Goal: Information Seeking & Learning: Find specific fact

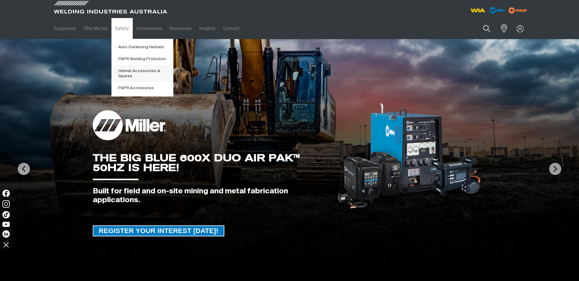
click at [150, 73] on link "Helmet Accessories & Spares" at bounding box center [144, 73] width 57 height 17
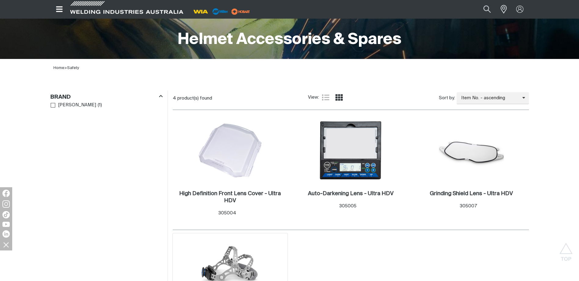
scroll to position [122, 0]
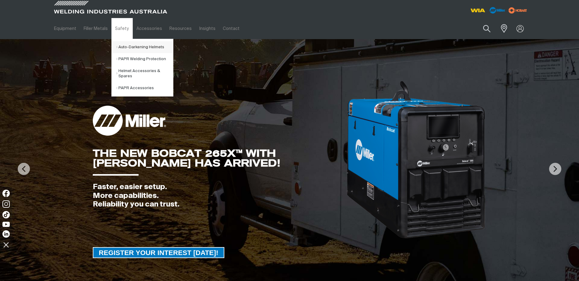
click at [133, 46] on link "Auto-Darkening Helmets" at bounding box center [144, 47] width 57 height 12
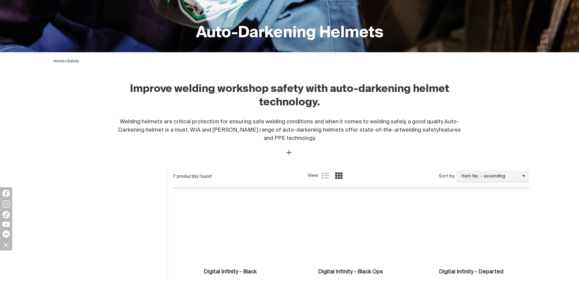
scroll to position [214, 0]
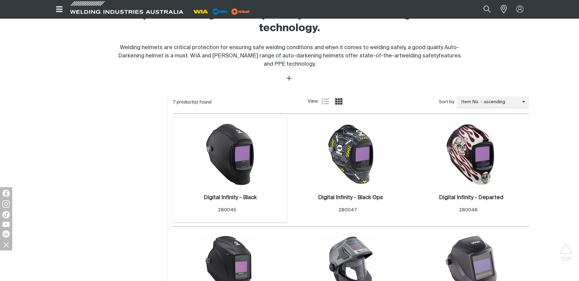
click at [240, 153] on img at bounding box center [229, 154] width 65 height 65
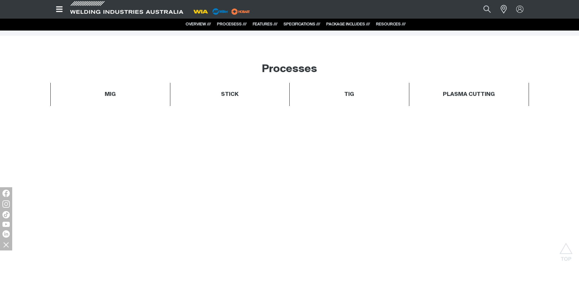
scroll to position [214, 0]
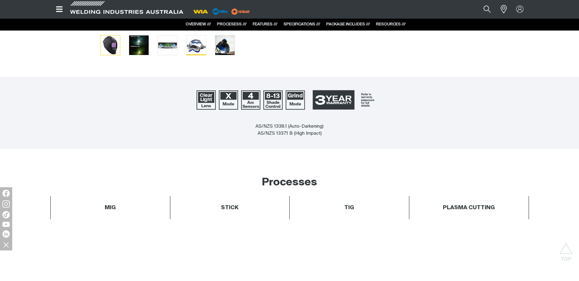
click at [198, 49] on img "Go to slide 4" at bounding box center [196, 45] width 20 height 20
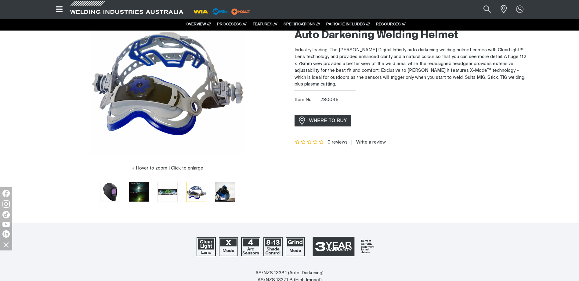
scroll to position [31, 0]
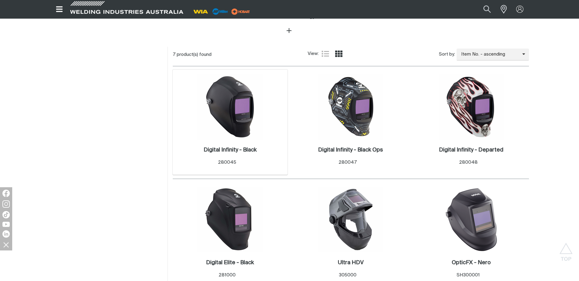
scroll to position [366, 0]
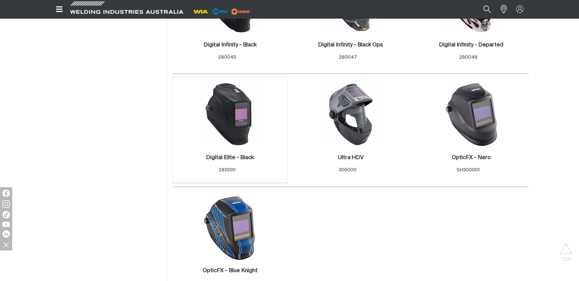
click at [239, 133] on img at bounding box center [229, 114] width 65 height 65
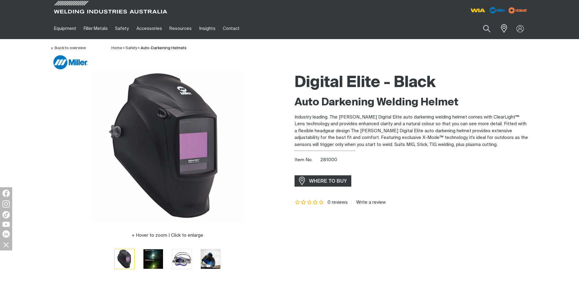
scroll to position [153, 0]
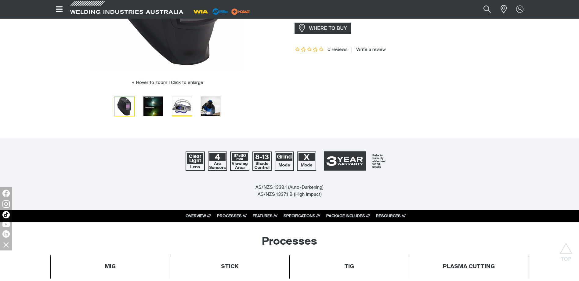
click at [185, 106] on img "Go to slide 3" at bounding box center [182, 106] width 20 height 20
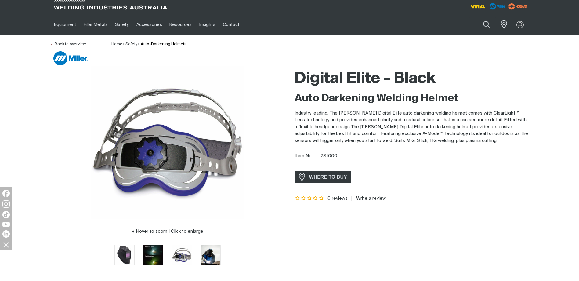
scroll to position [0, 0]
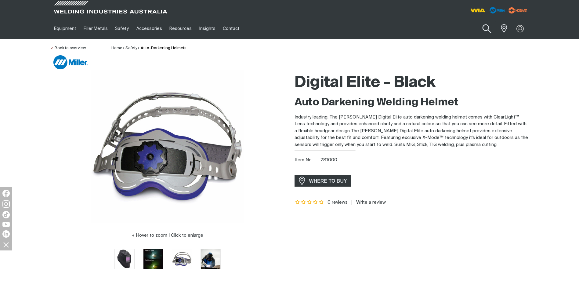
click at [485, 29] on button "Search products" at bounding box center [486, 28] width 25 height 17
click at [417, 29] on input "Search" at bounding box center [450, 29] width 94 height 14
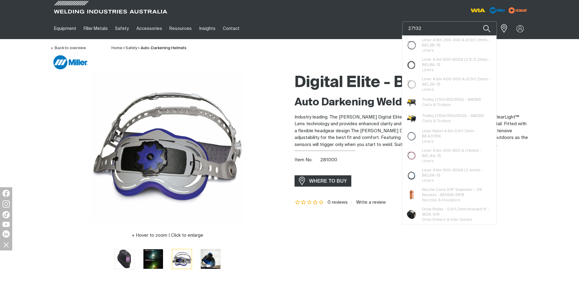
type input "271325"
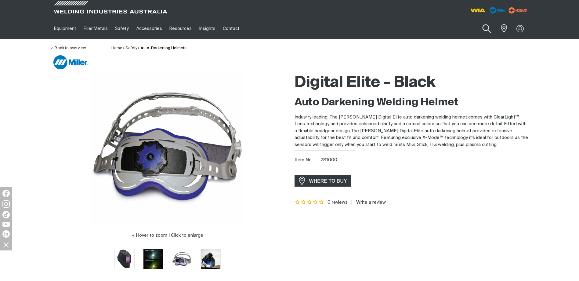
click at [485, 31] on button "Search products" at bounding box center [486, 28] width 25 height 17
click at [486, 27] on button "Search products" at bounding box center [486, 28] width 25 height 17
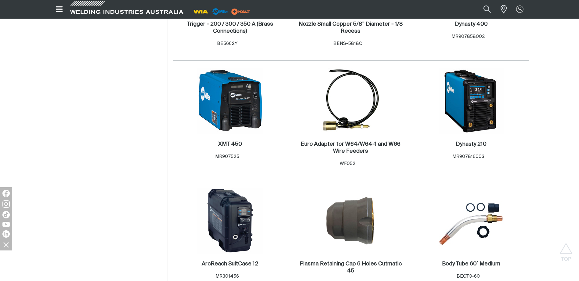
scroll to position [2777, 0]
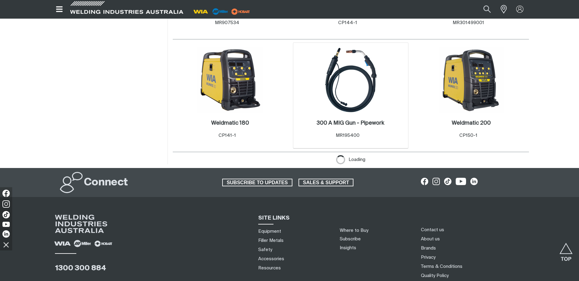
scroll to position [4151, 0]
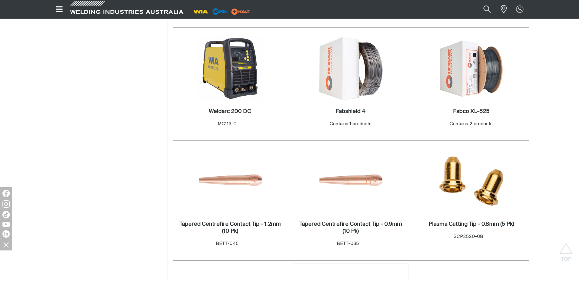
scroll to position [4425, 0]
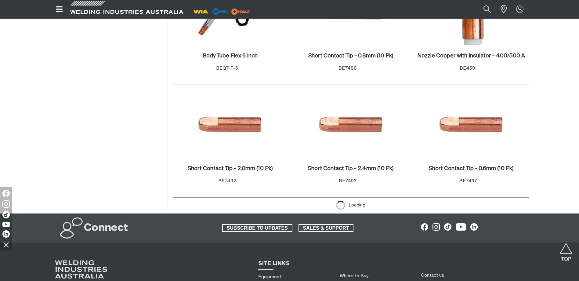
scroll to position [5524, 0]
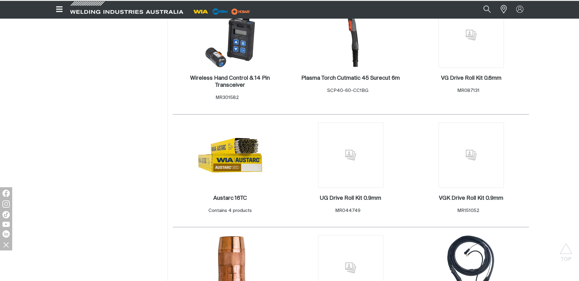
scroll to position [8679, 0]
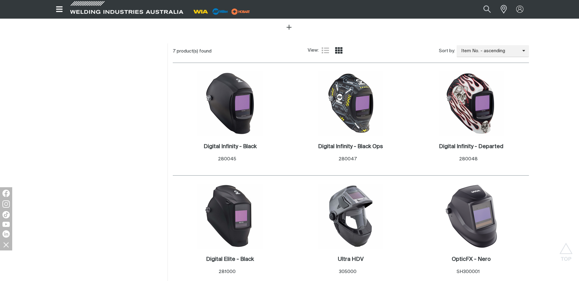
scroll to position [366, 0]
